Goal: Task Accomplishment & Management: Manage account settings

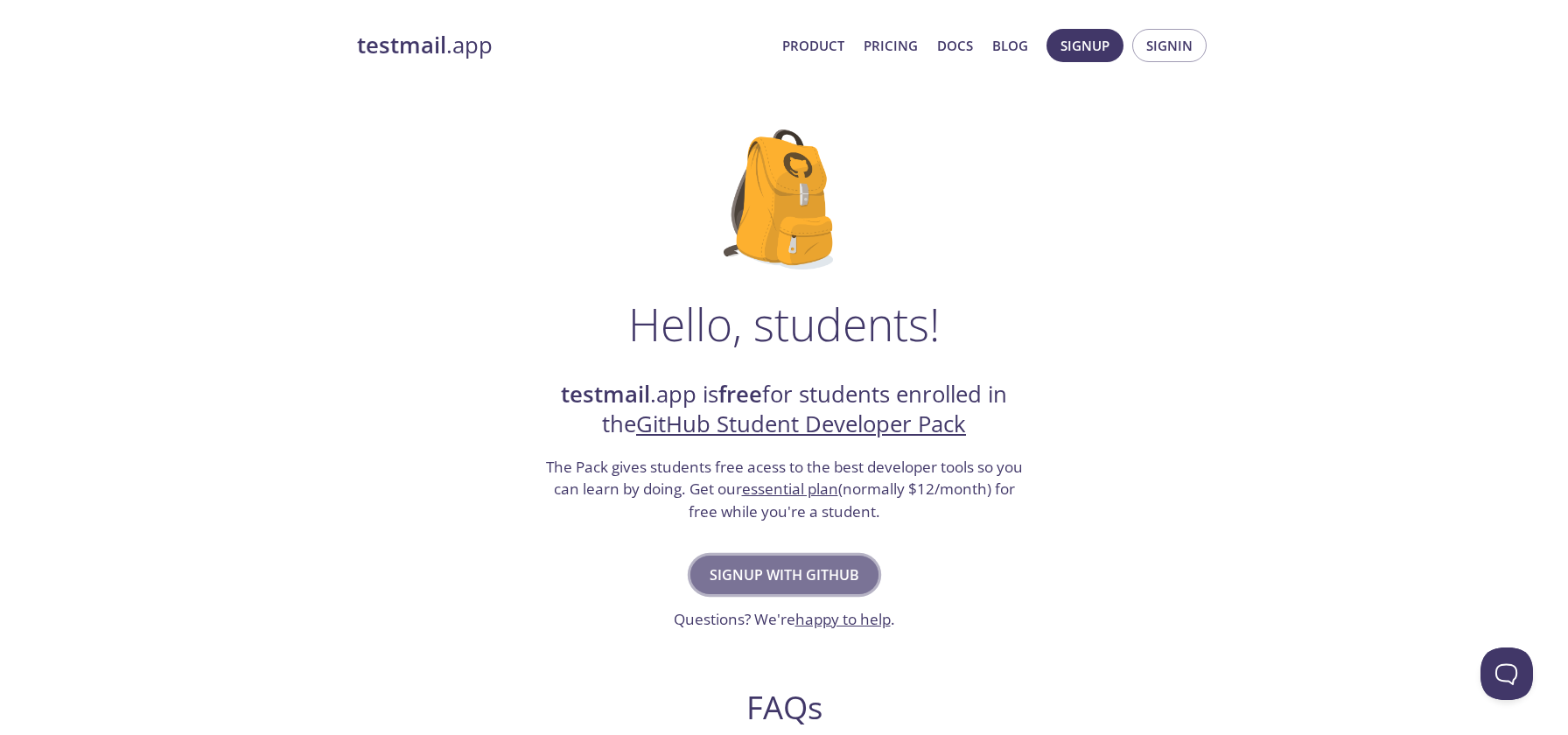
click at [805, 572] on span "Signup with GitHub" at bounding box center [784, 574] width 150 height 24
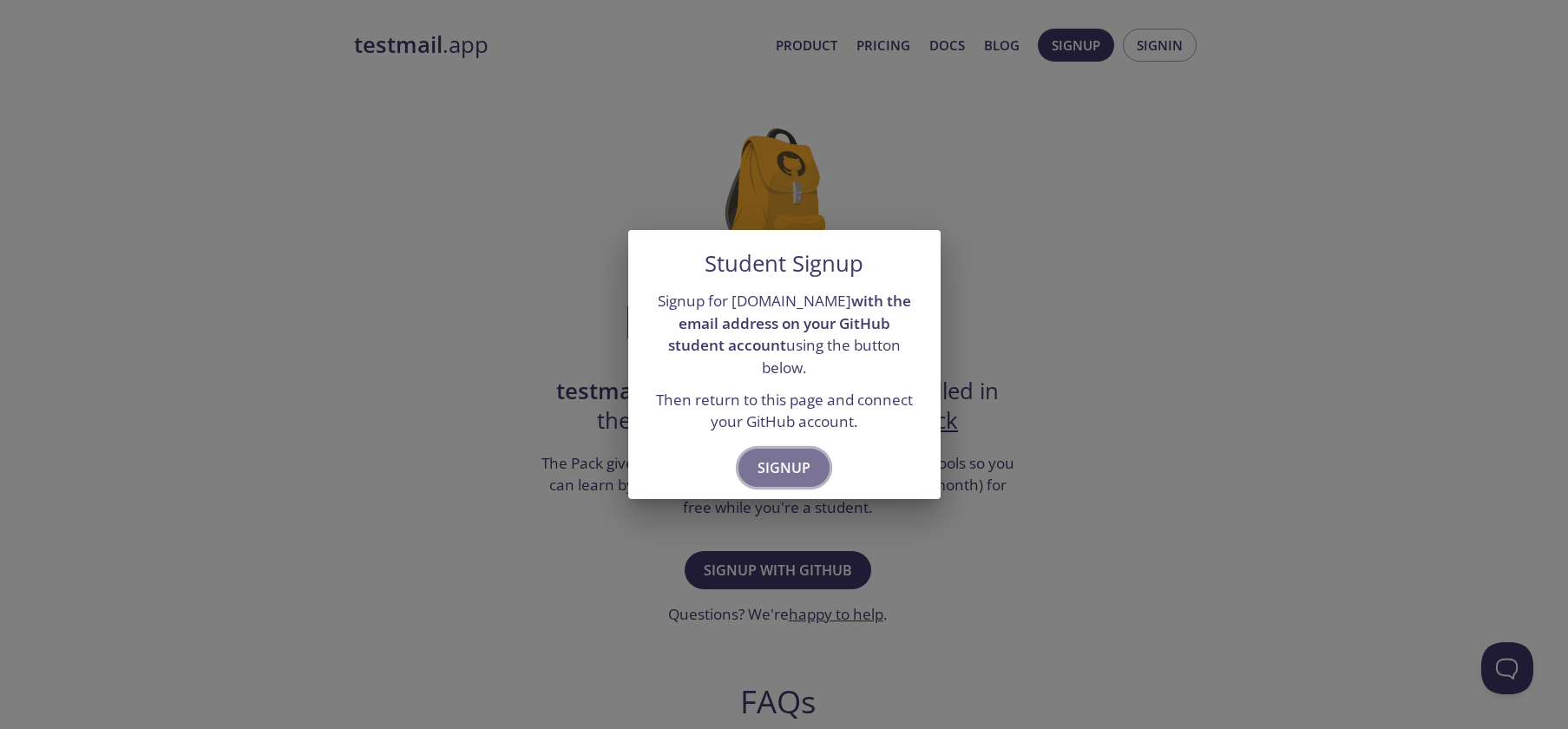
click at [780, 463] on span "Signup" at bounding box center [784, 467] width 53 height 24
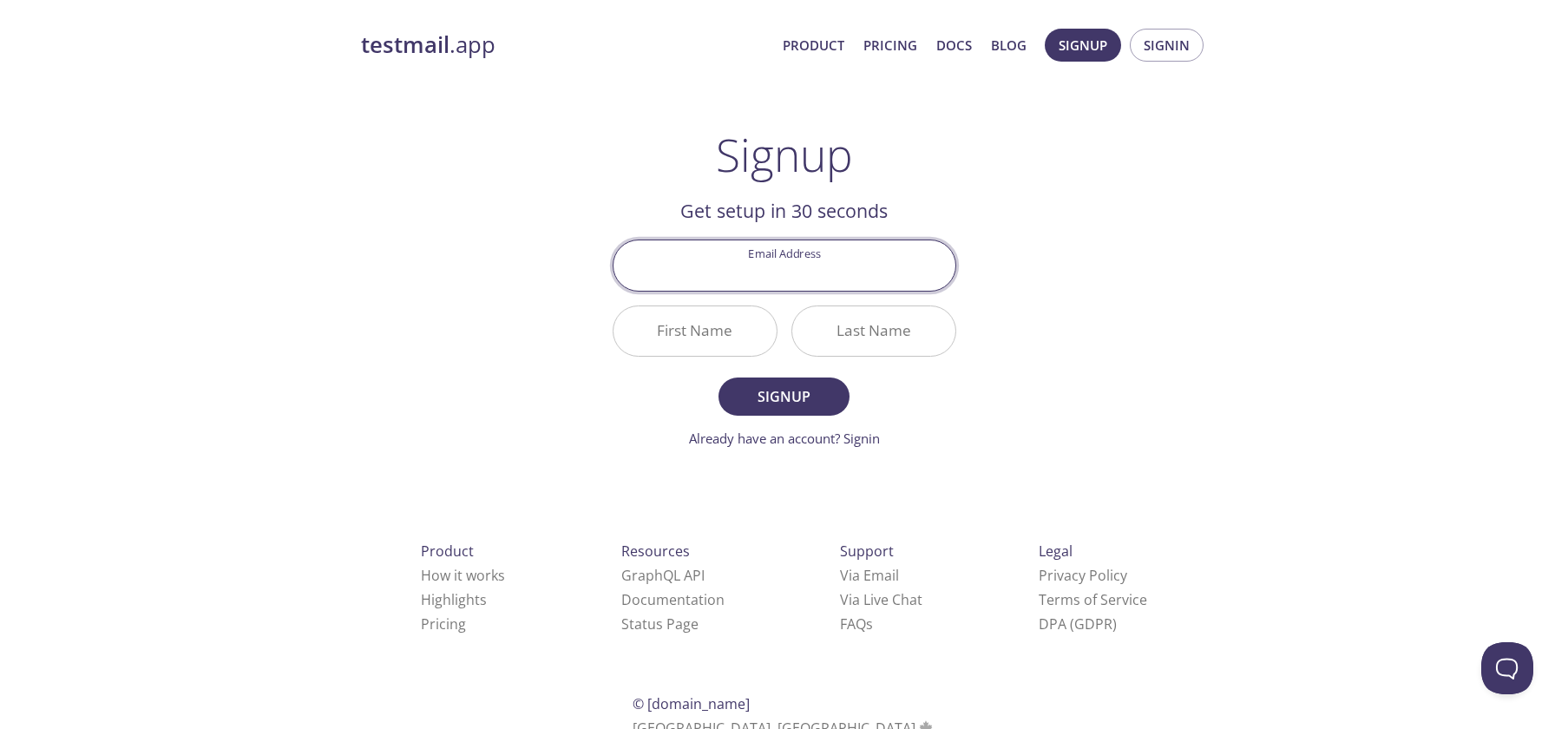
type input "[EMAIL_ADDRESS][DOMAIN_NAME]"
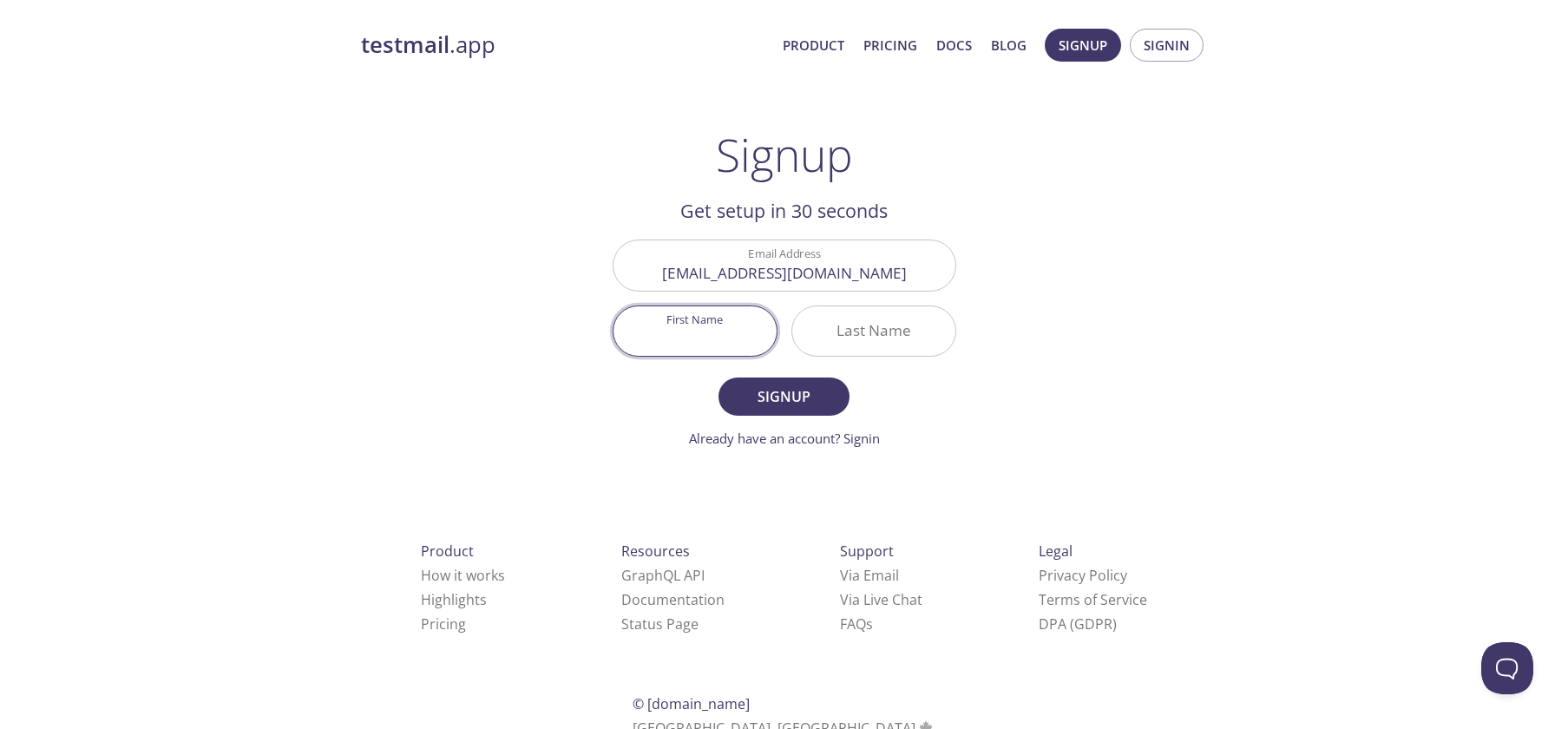
click at [712, 330] on input "First Name" at bounding box center [694, 331] width 163 height 50
type input "[PERSON_NAME]"
click at [765, 270] on input "[EMAIL_ADDRESS][DOMAIN_NAME]" at bounding box center [784, 265] width 342 height 50
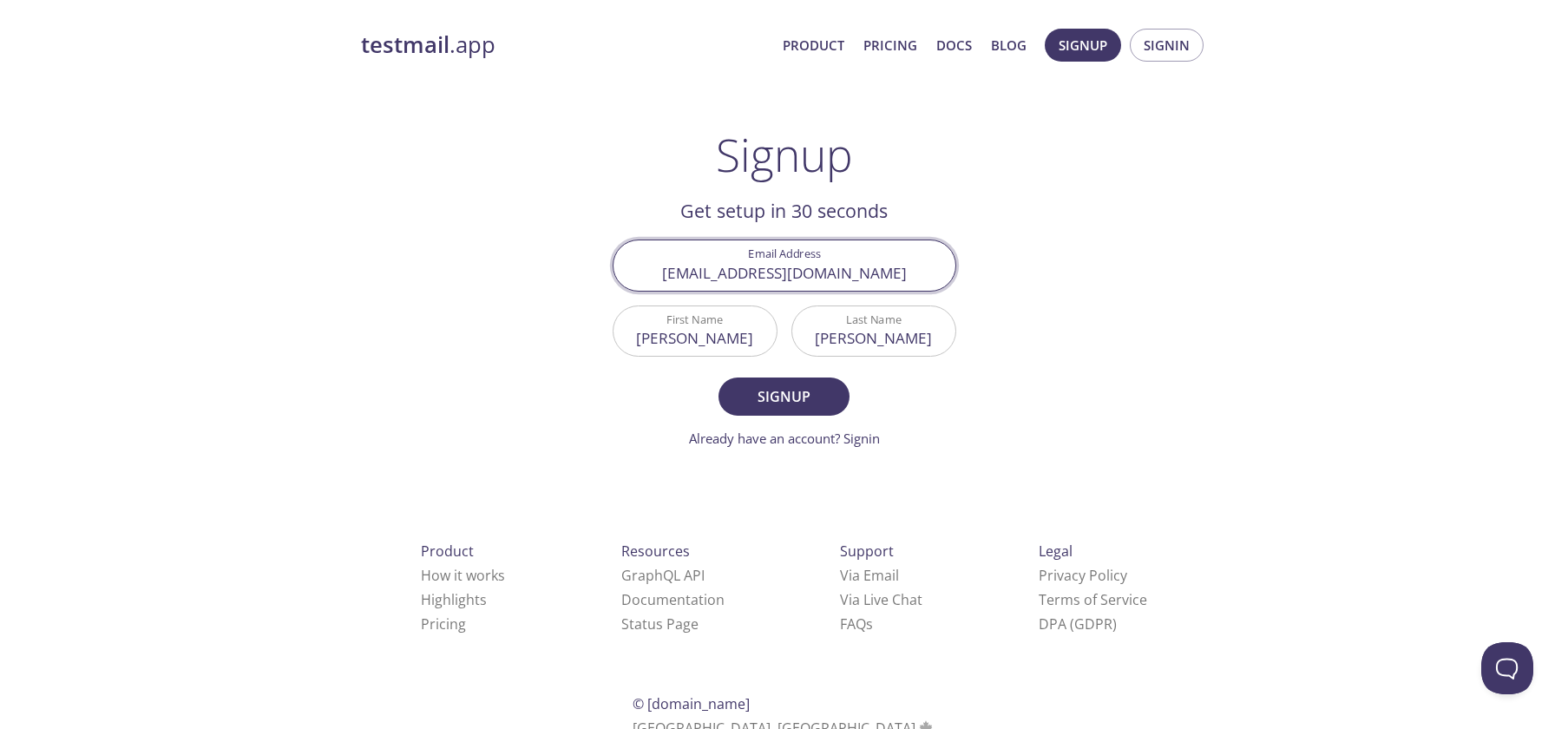
click at [670, 334] on input "[PERSON_NAME]" at bounding box center [694, 331] width 163 height 50
click at [780, 404] on span "Signup" at bounding box center [784, 395] width 92 height 24
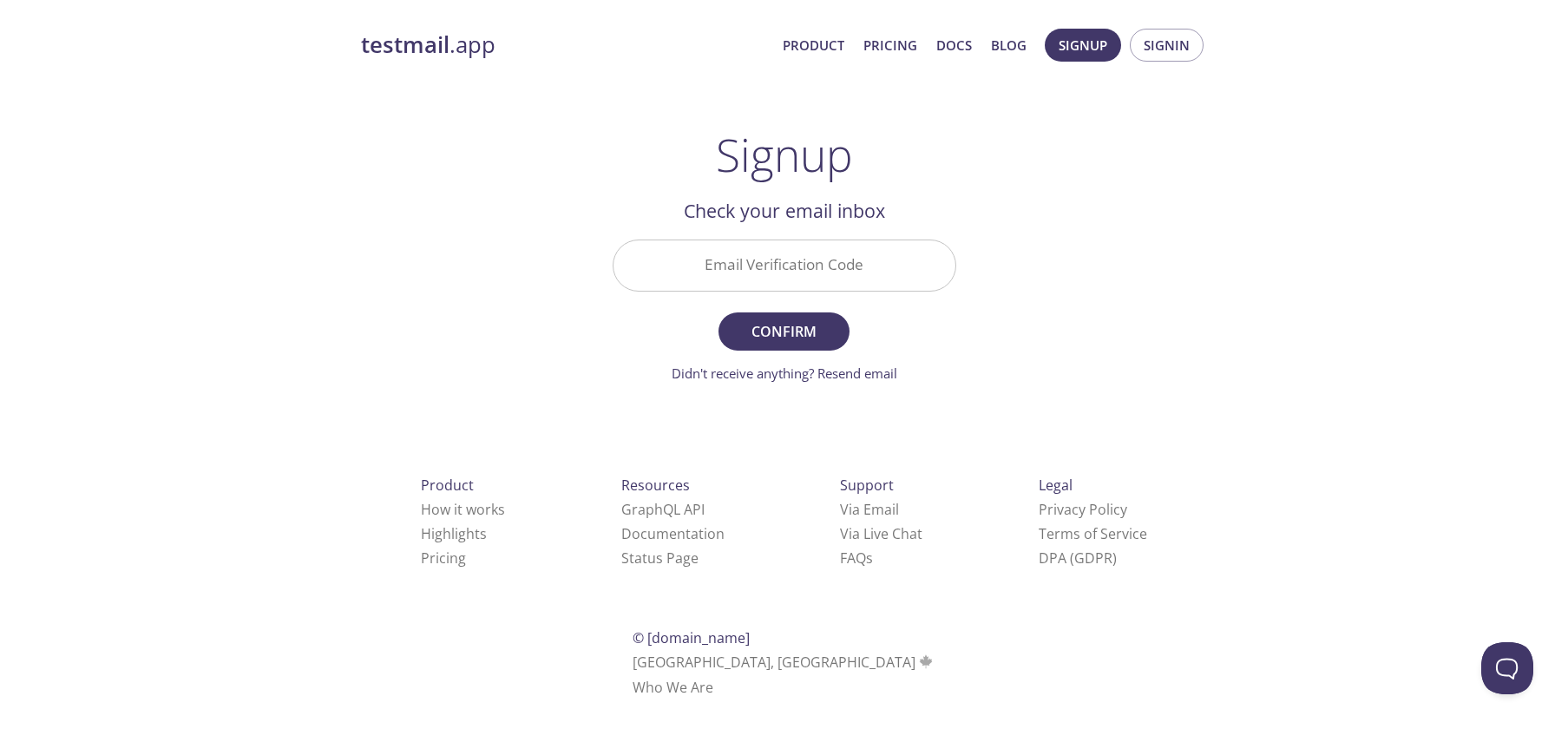
click at [736, 267] on input "Email Verification Code" at bounding box center [784, 265] width 342 height 50
paste input "CTT4GPB"
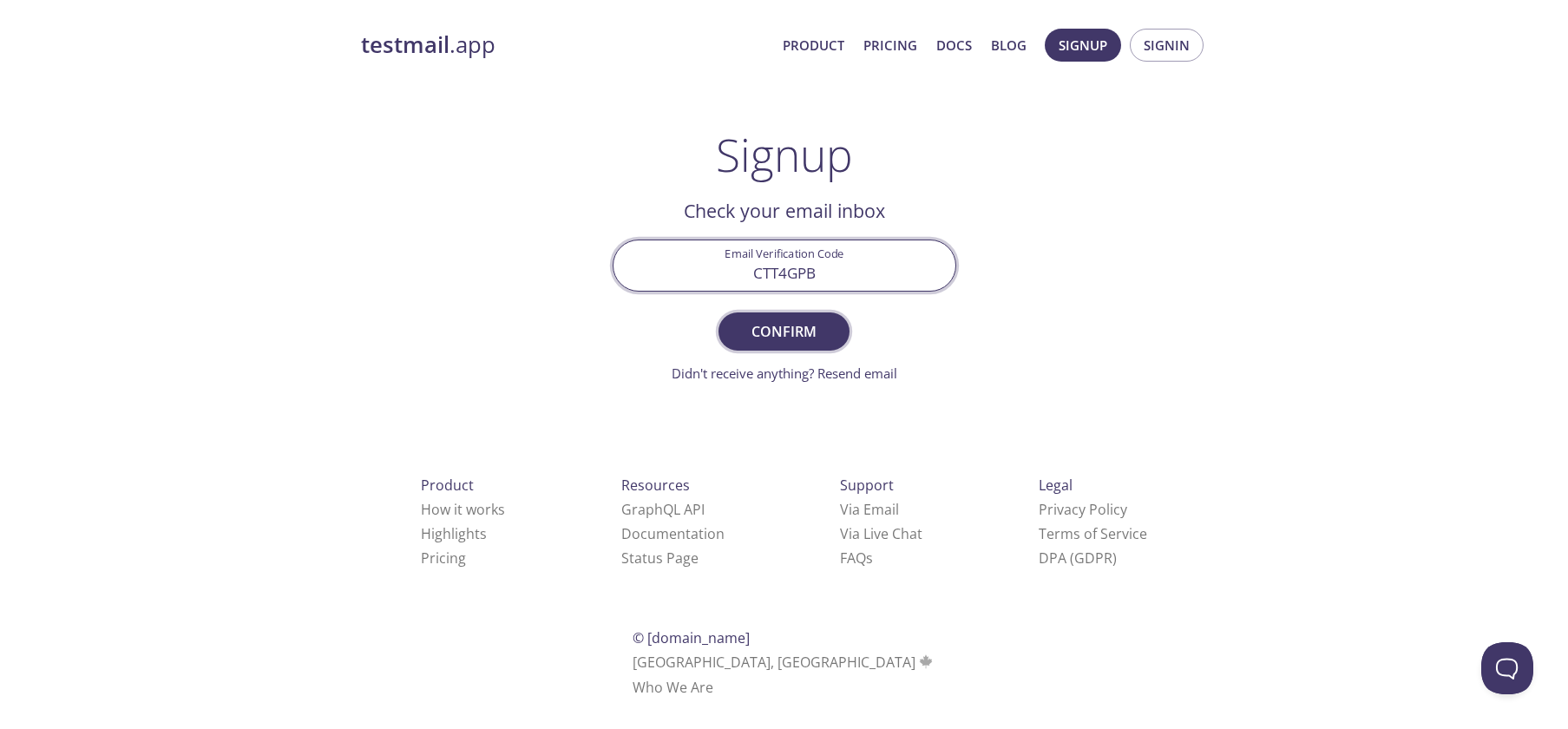
type input "CTT4GPB"
click at [796, 331] on span "Confirm" at bounding box center [784, 331] width 92 height 24
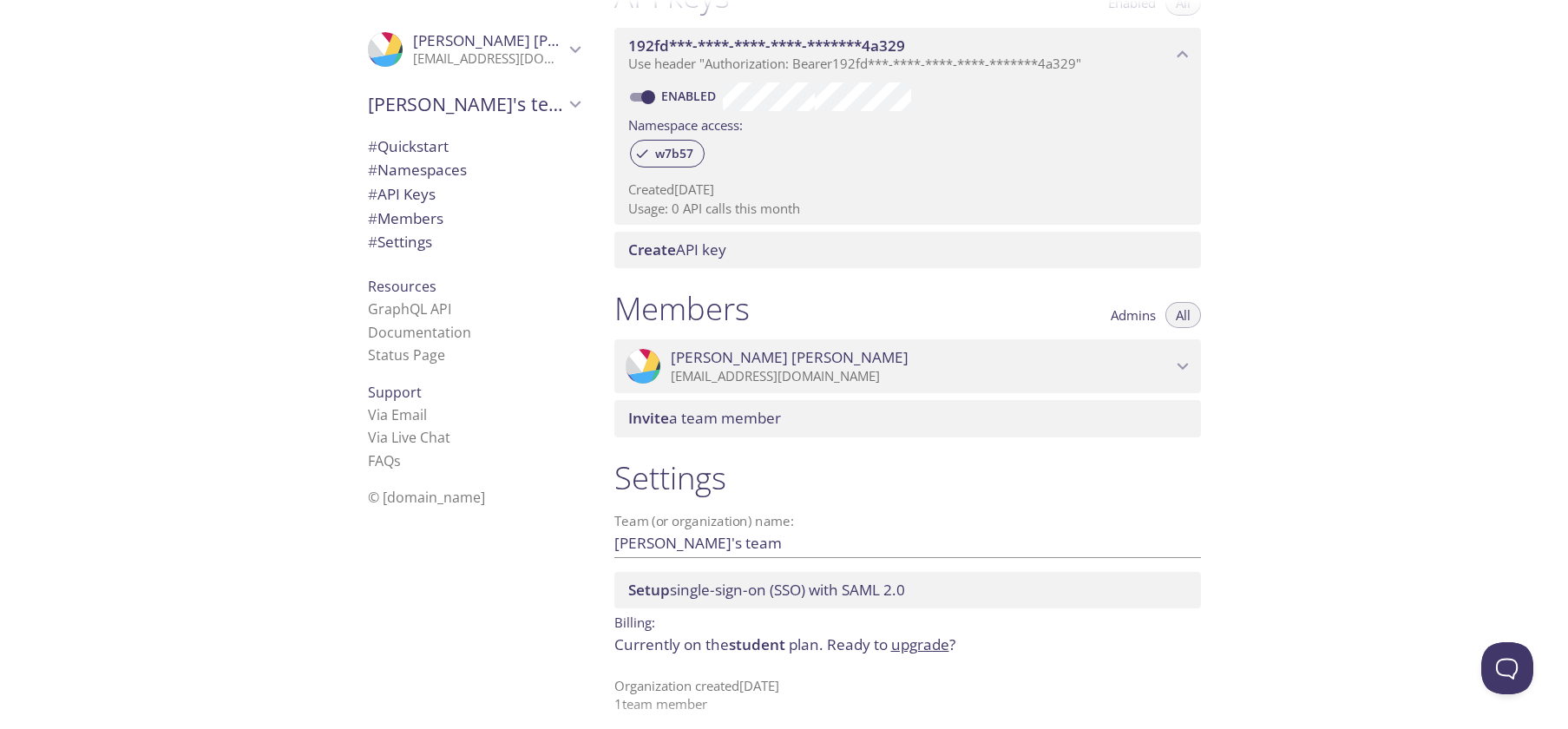
scroll to position [505, 0]
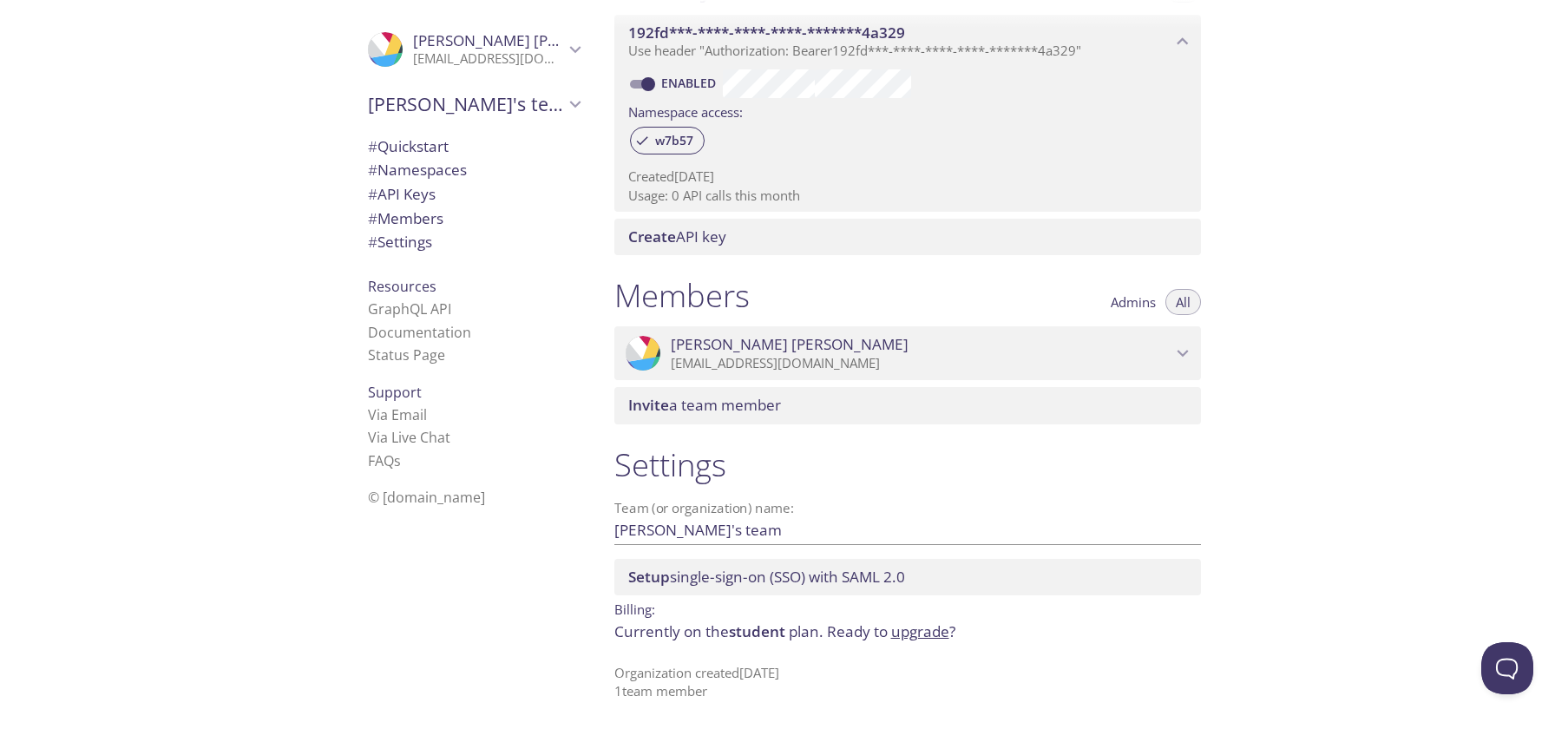
click at [1145, 358] on p "[EMAIL_ADDRESS][DOMAIN_NAME]" at bounding box center [921, 363] width 500 height 17
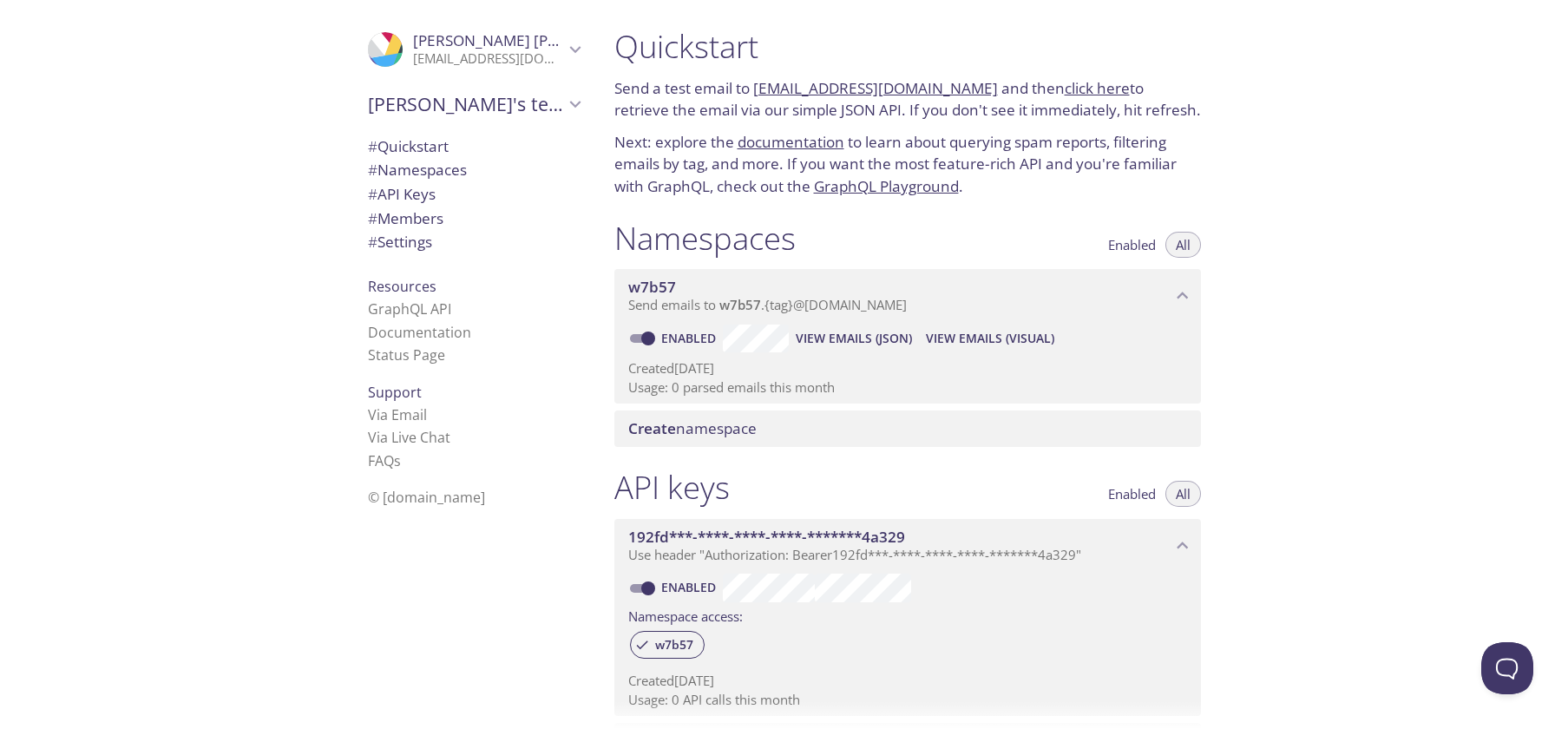
scroll to position [0, 0]
click at [564, 53] on icon "Peeyush Sachan" at bounding box center [576, 50] width 23 height 23
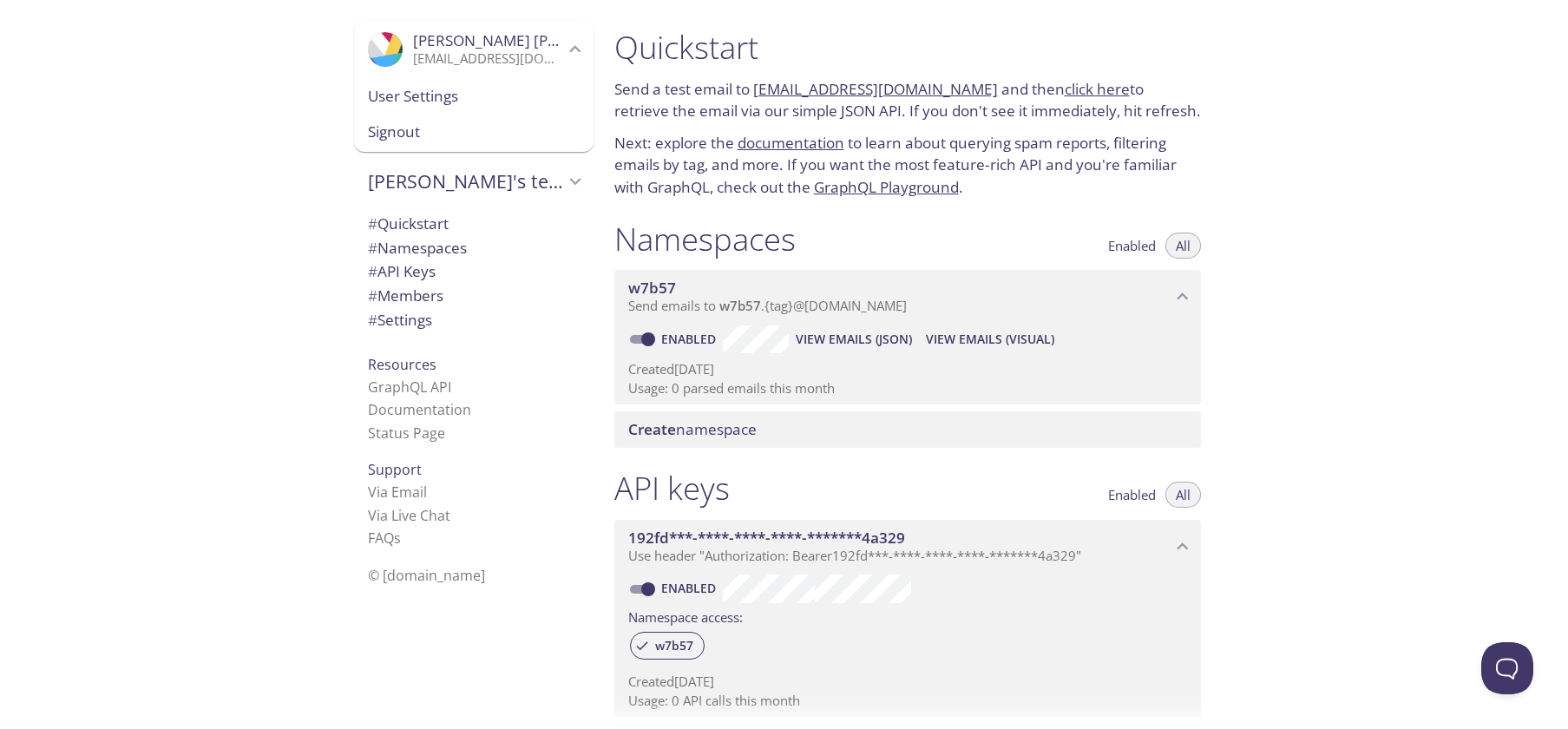
click at [438, 104] on span "User Settings" at bounding box center [474, 96] width 212 height 23
